Goal: Transaction & Acquisition: Purchase product/service

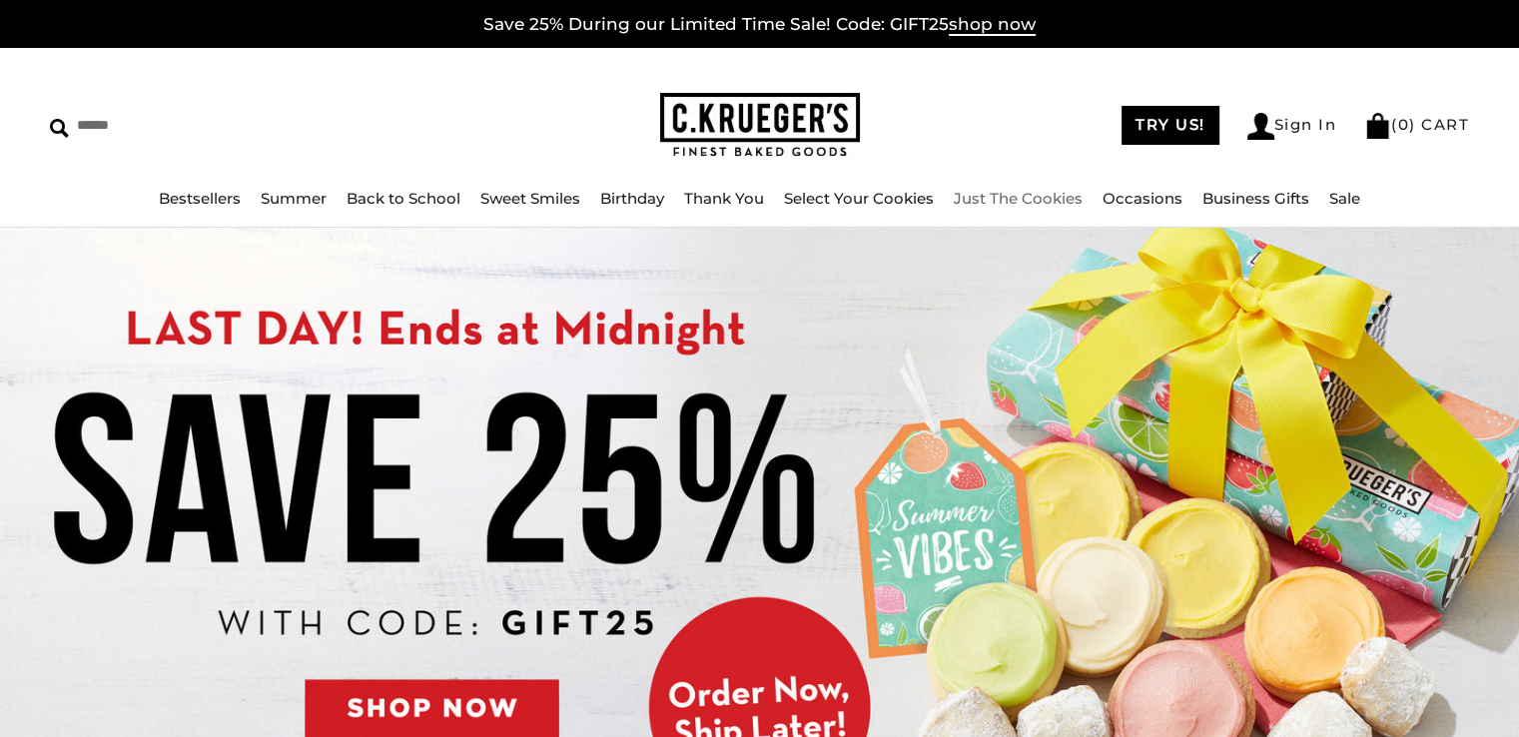
click at [1017, 193] on link "Just The Cookies" at bounding box center [1018, 198] width 129 height 19
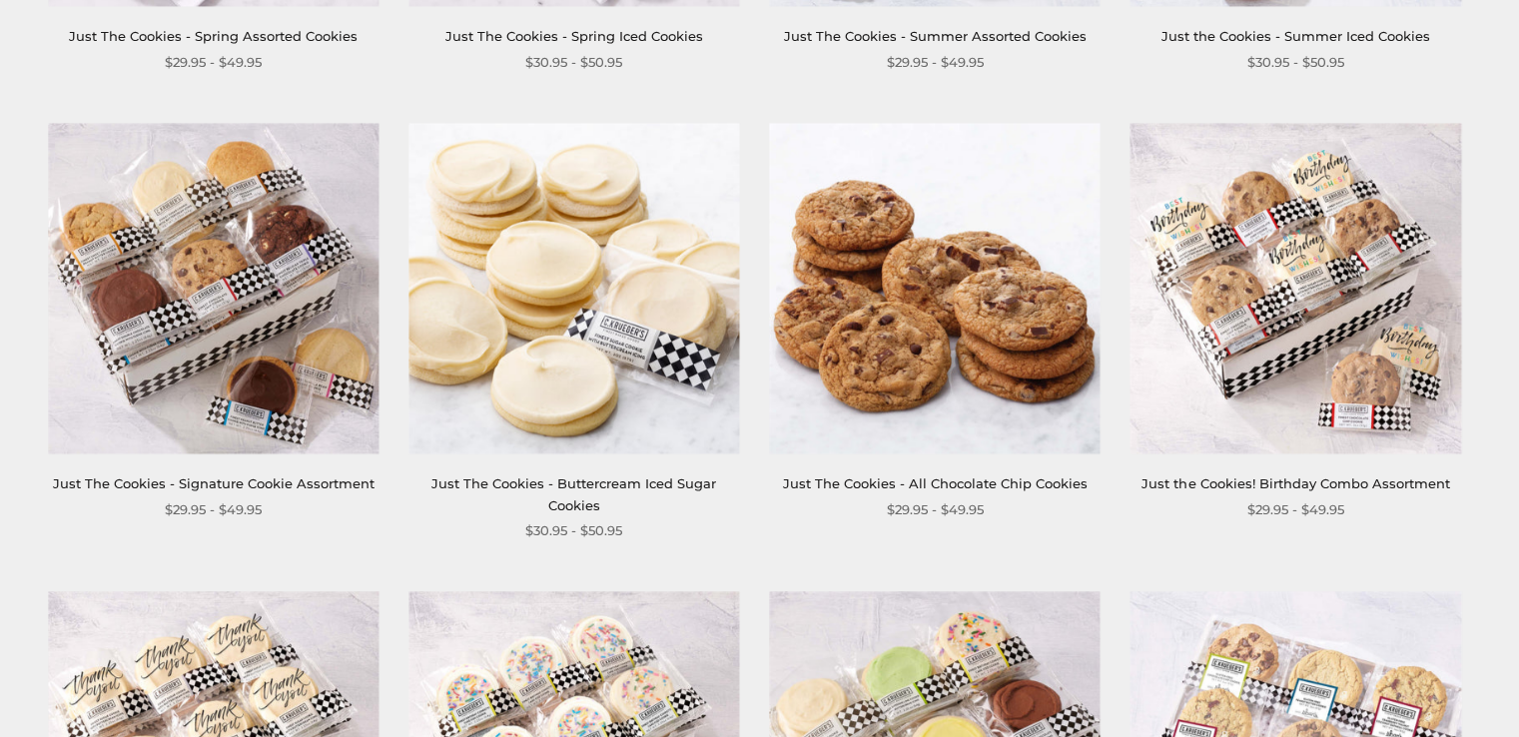
scroll to position [771, 0]
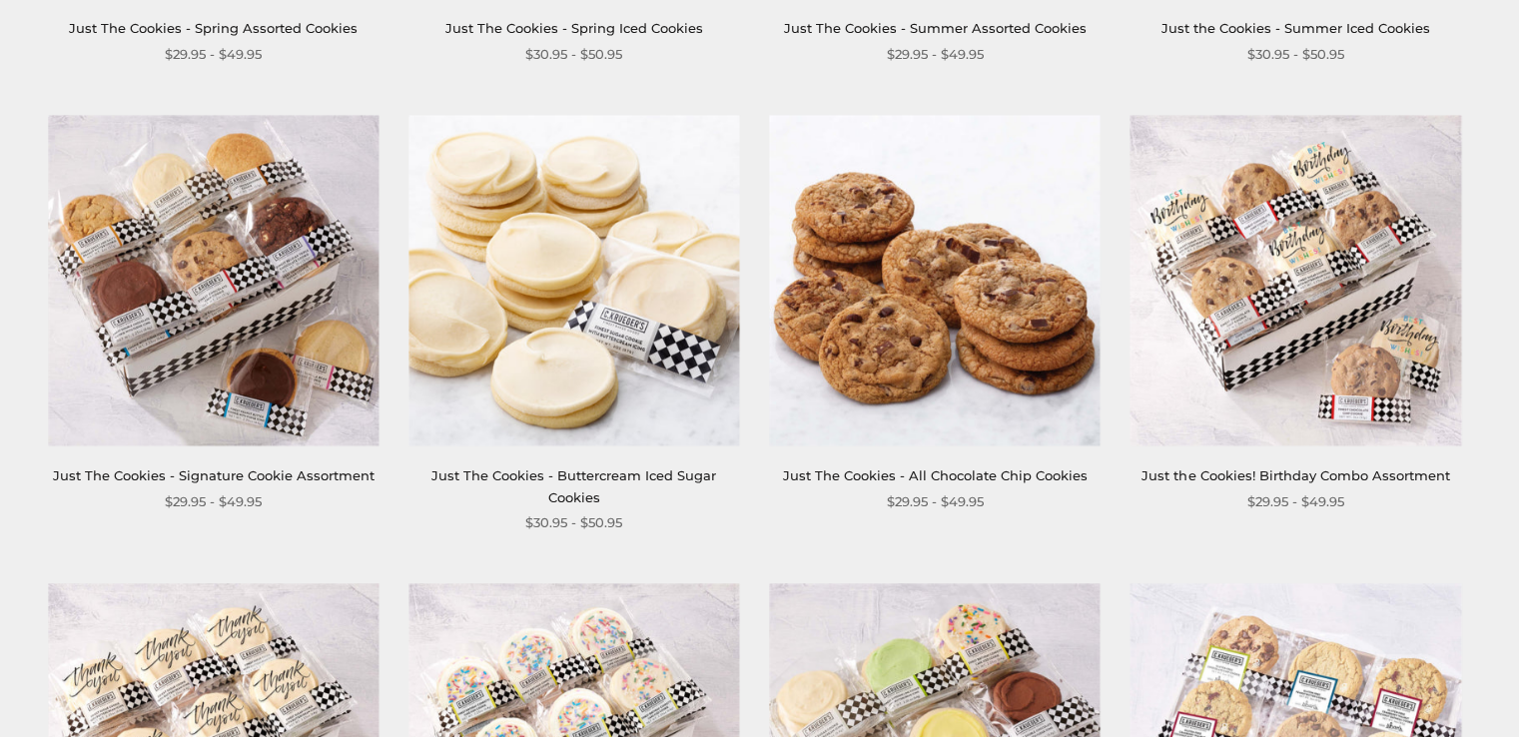
click at [571, 471] on link "Just The Cookies - Buttercream Iced Sugar Cookies" at bounding box center [573, 485] width 285 height 37
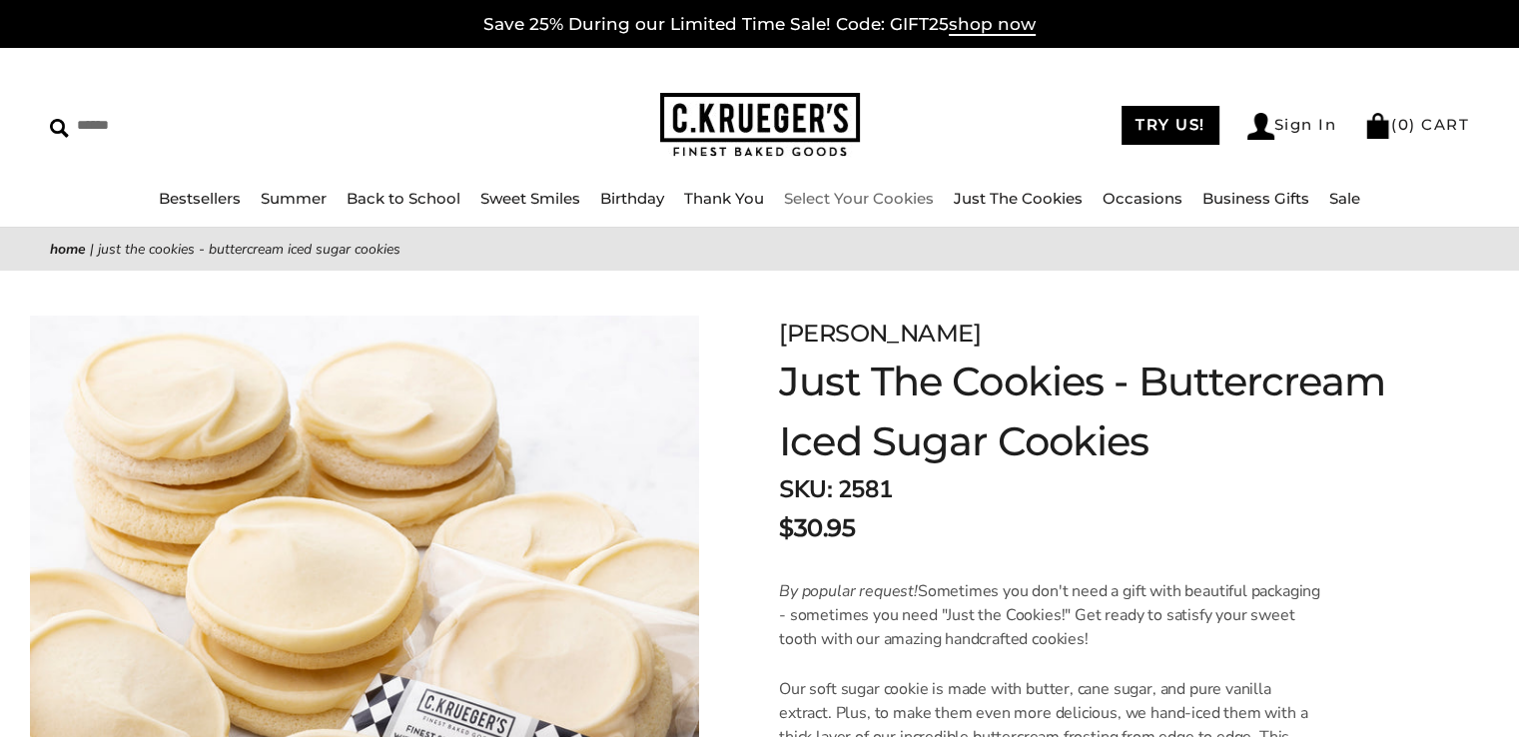
click at [851, 197] on link "Select Your Cookies" at bounding box center [859, 198] width 150 height 19
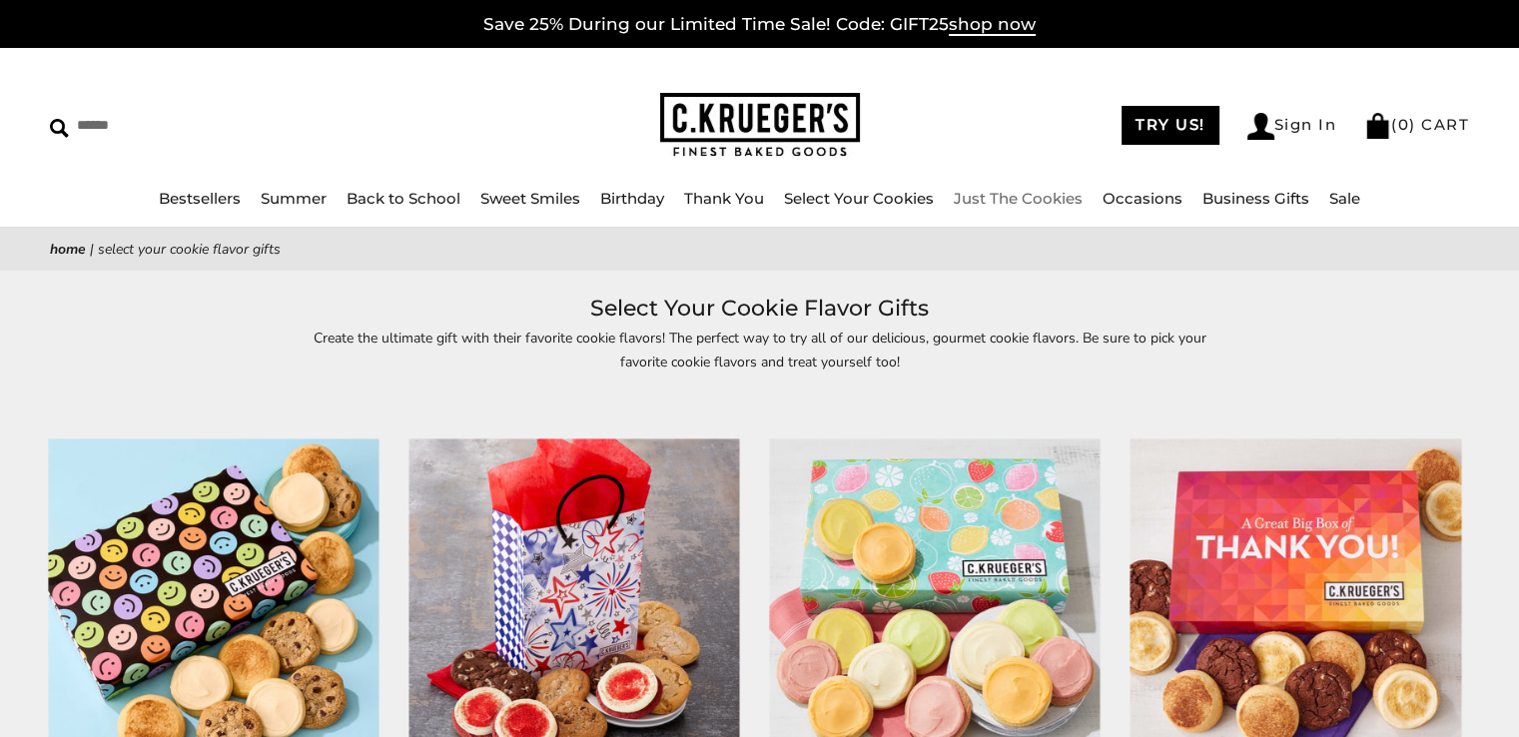
click at [1043, 194] on link "Just The Cookies" at bounding box center [1018, 198] width 129 height 19
